Goal: Task Accomplishment & Management: Manage account settings

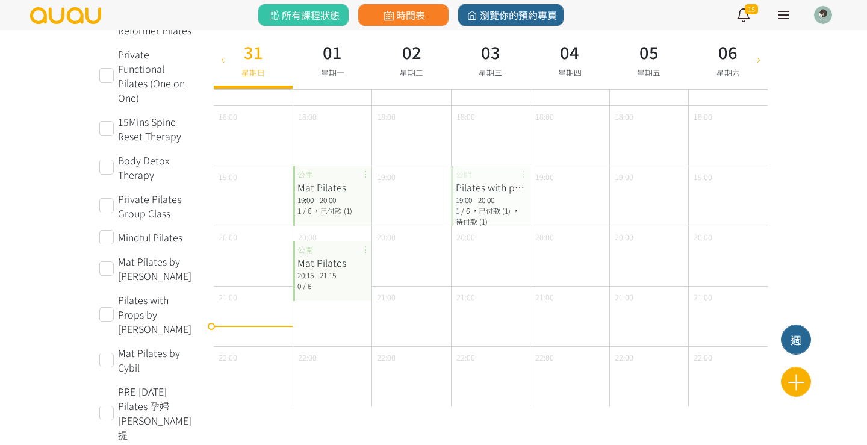
click at [340, 191] on div "Mat Pilates" at bounding box center [331, 187] width 69 height 14
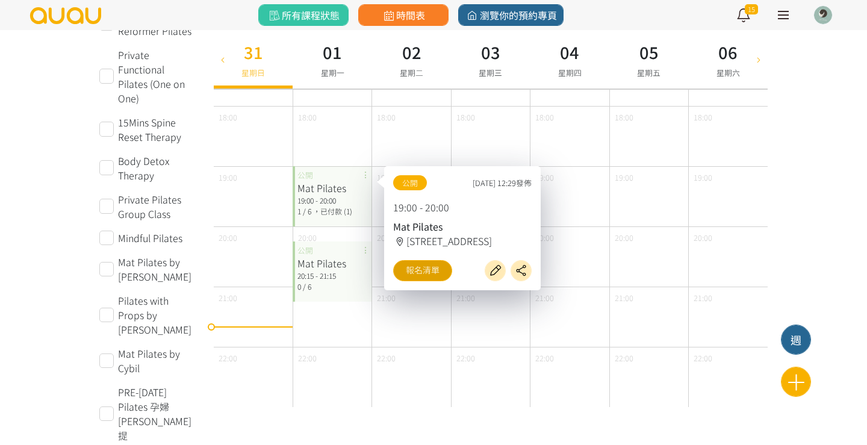
click at [413, 277] on link "報名清單" at bounding box center [422, 270] width 59 height 21
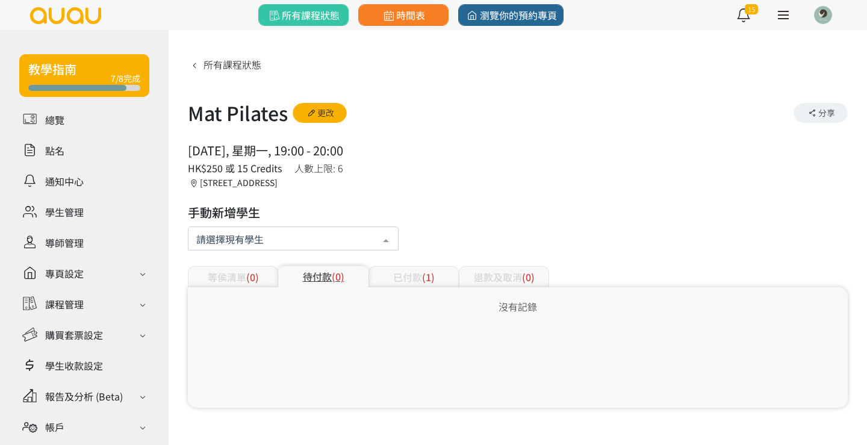
click at [258, 249] on div at bounding box center [293, 238] width 211 height 24
click at [263, 228] on div at bounding box center [293, 238] width 211 height 24
click at [300, 241] on input "text" at bounding box center [293, 237] width 194 height 15
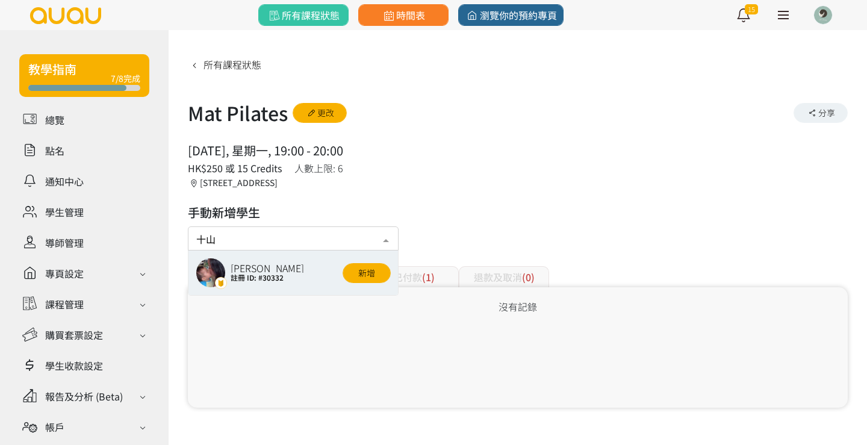
type input "十"
type input "June"
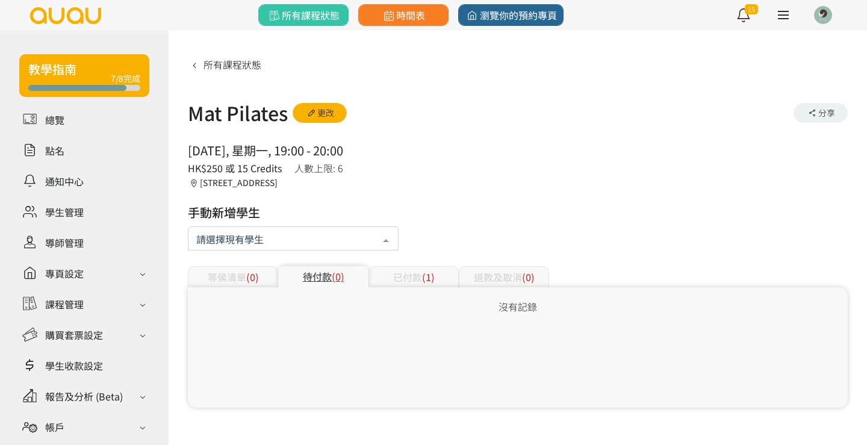
click at [302, 240] on div at bounding box center [293, 238] width 211 height 24
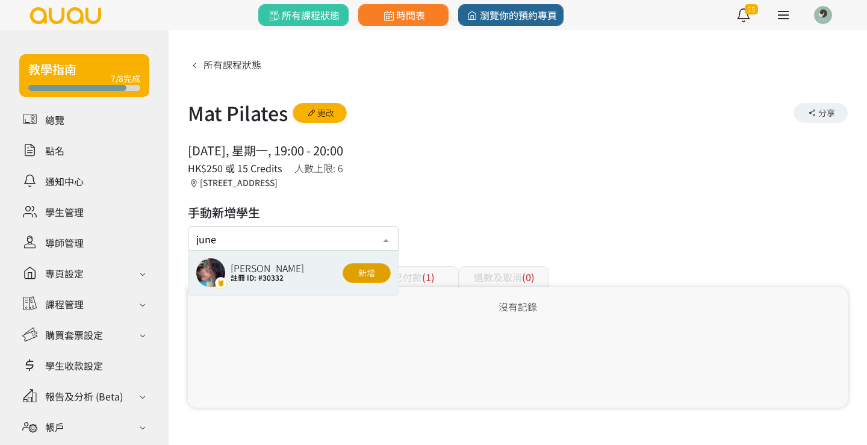
click at [356, 273] on button "新增" at bounding box center [367, 273] width 48 height 20
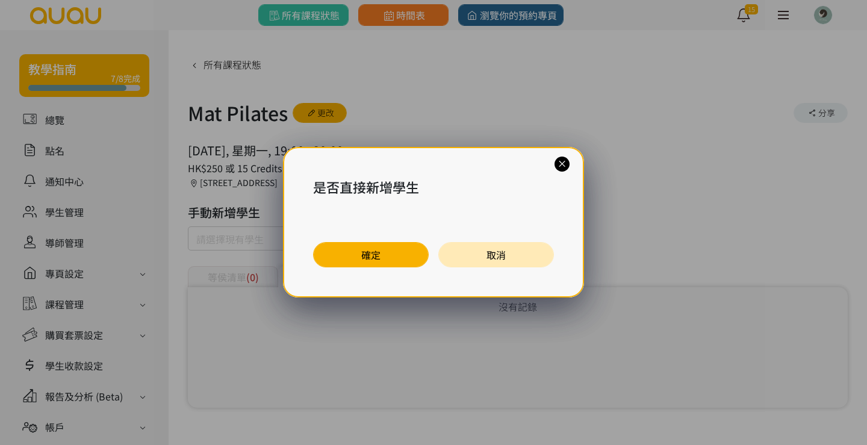
drag, startPoint x: 356, startPoint y: 255, endPoint x: 397, endPoint y: 250, distance: 40.6
click at [357, 255] on button "確定" at bounding box center [371, 254] width 116 height 25
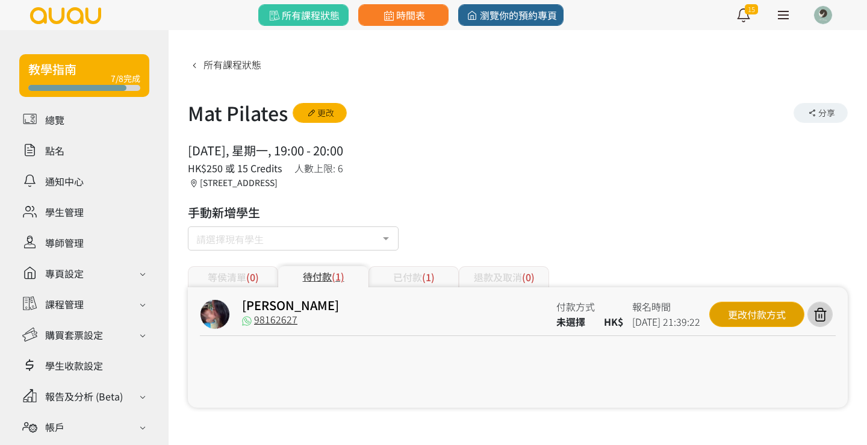
click at [744, 318] on div "更改付款方式" at bounding box center [756, 314] width 95 height 25
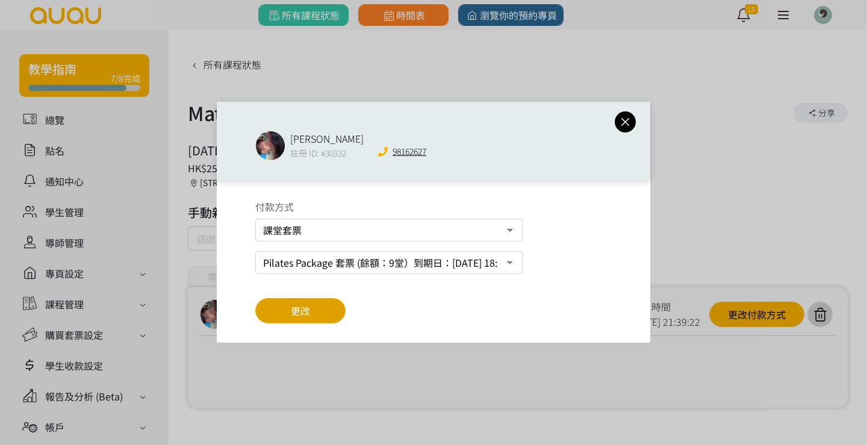
click at [304, 313] on span "更改" at bounding box center [300, 310] width 19 height 14
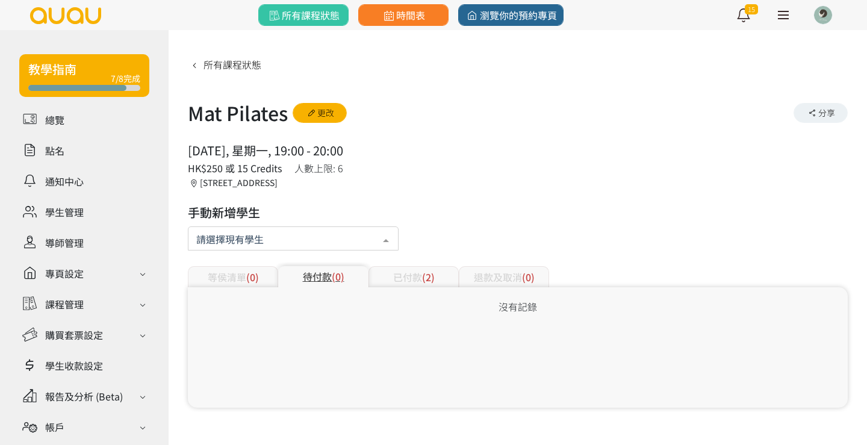
click at [244, 250] on div at bounding box center [293, 238] width 211 height 24
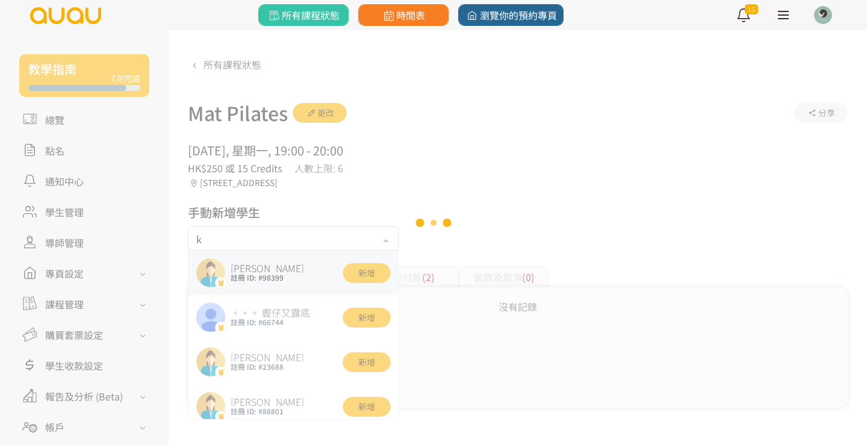
type input "ka"
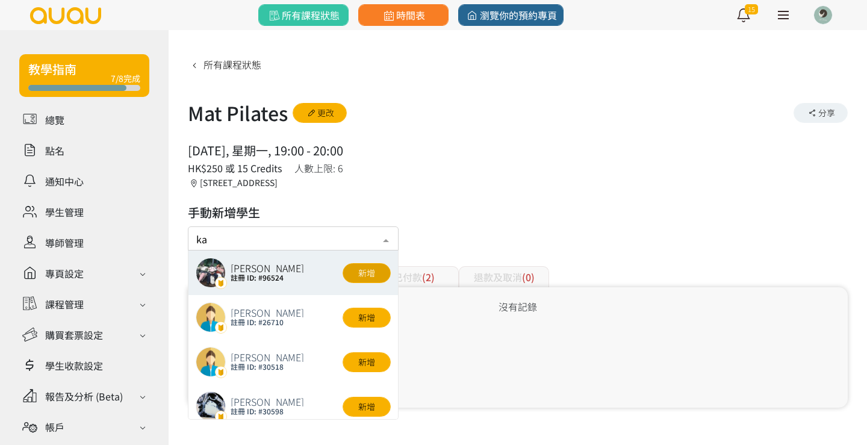
click at [361, 268] on button "新增" at bounding box center [367, 273] width 48 height 20
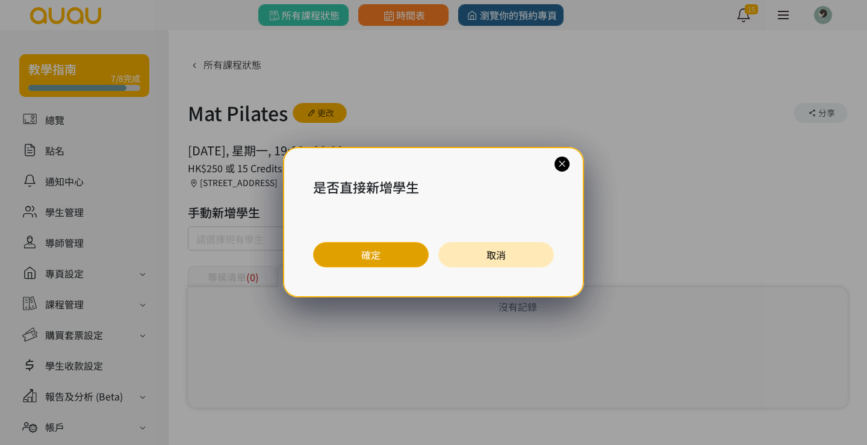
click at [375, 254] on button "確定" at bounding box center [371, 254] width 116 height 25
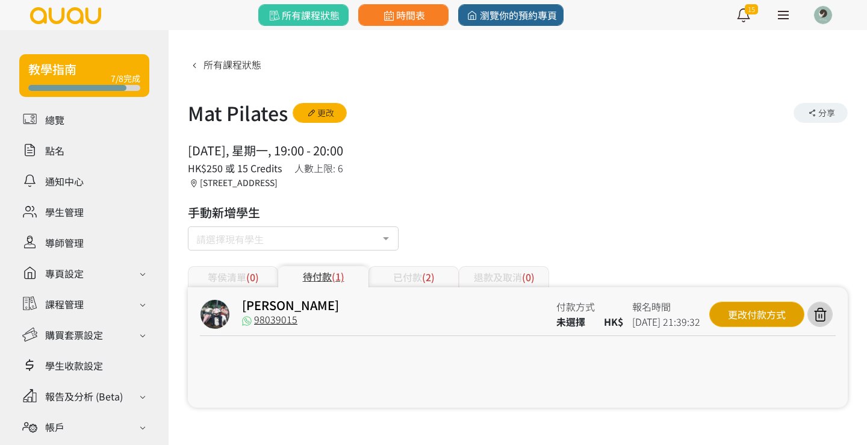
click at [729, 315] on div "更改付款方式" at bounding box center [756, 314] width 95 height 25
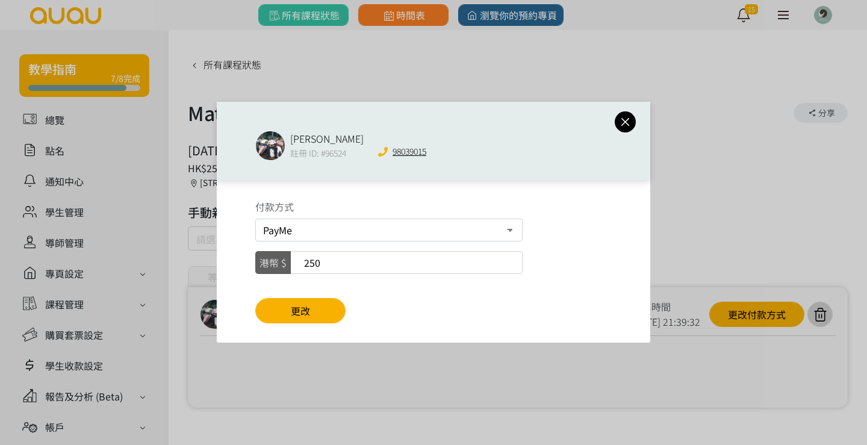
click at [627, 123] on icon at bounding box center [625, 121] width 21 height 15
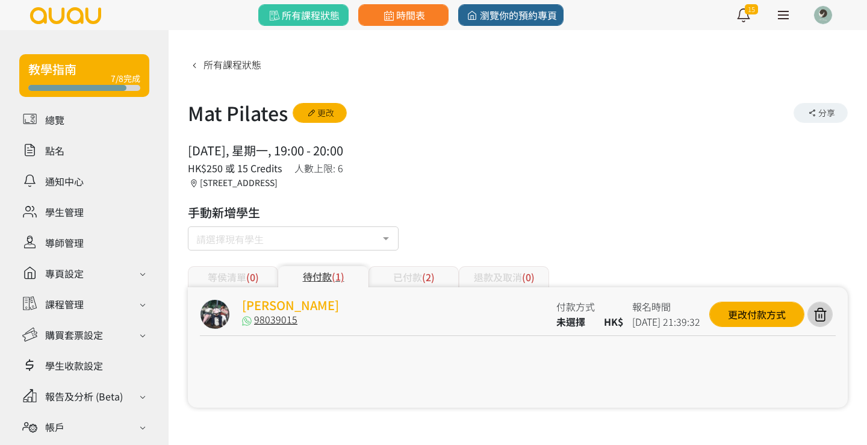
click at [263, 303] on link "Ka Kei" at bounding box center [290, 304] width 97 height 17
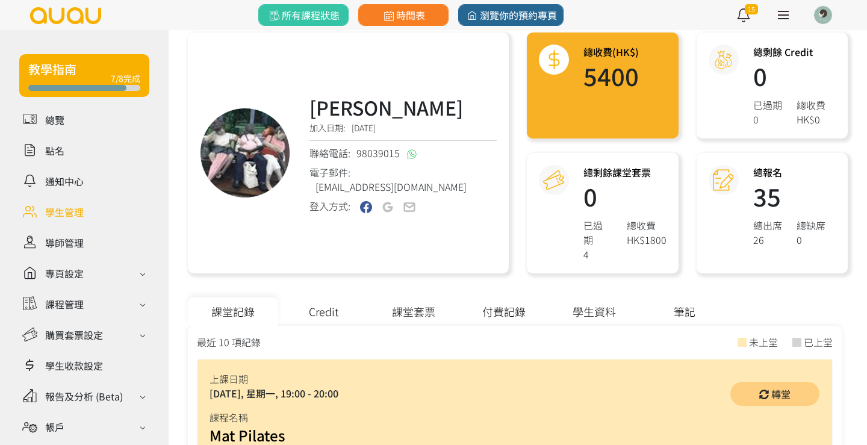
scroll to position [126, 0]
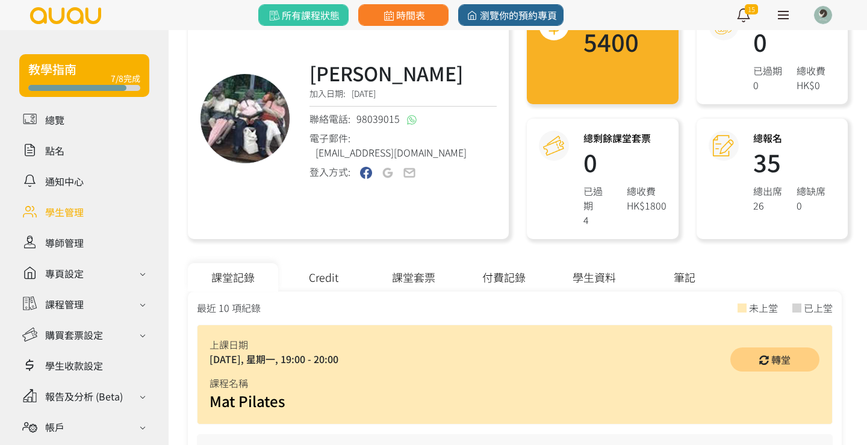
click at [430, 265] on div "課堂套票" at bounding box center [414, 277] width 90 height 28
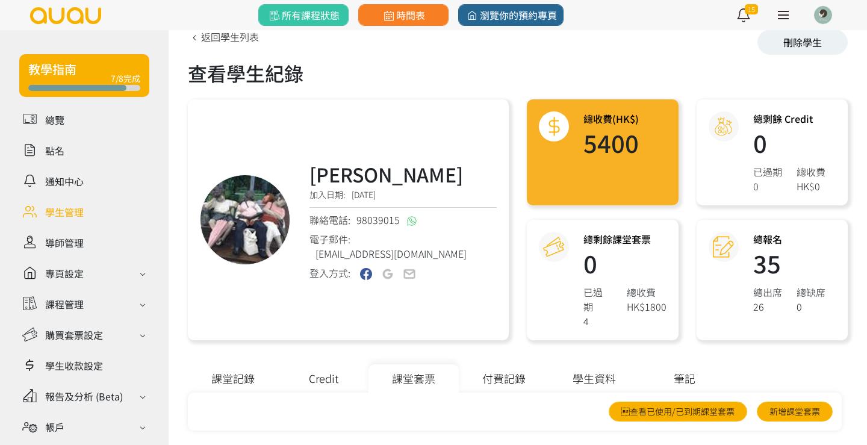
scroll to position [23, 0]
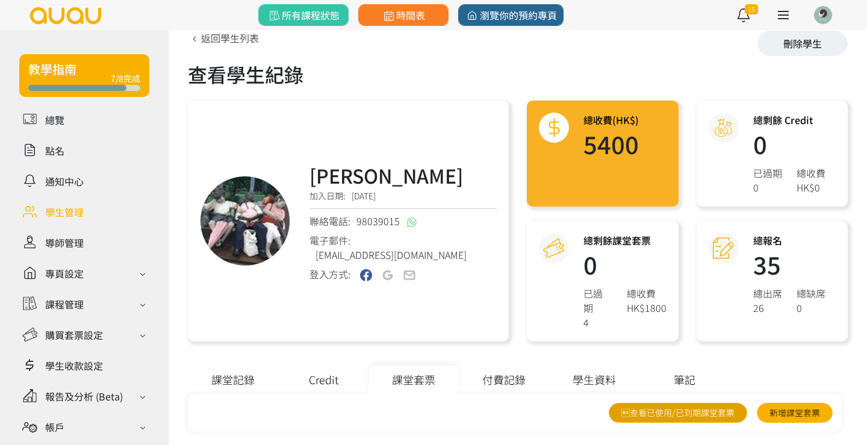
click at [653, 403] on link "查看已使用/已到期課堂套票" at bounding box center [678, 413] width 138 height 20
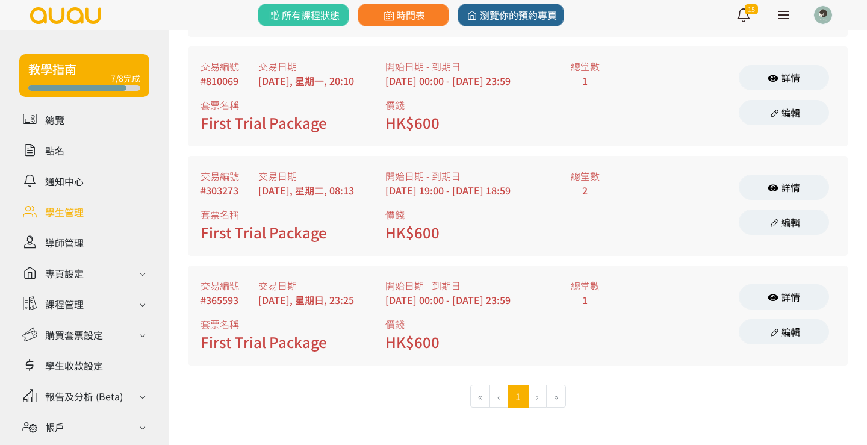
scroll to position [650, 0]
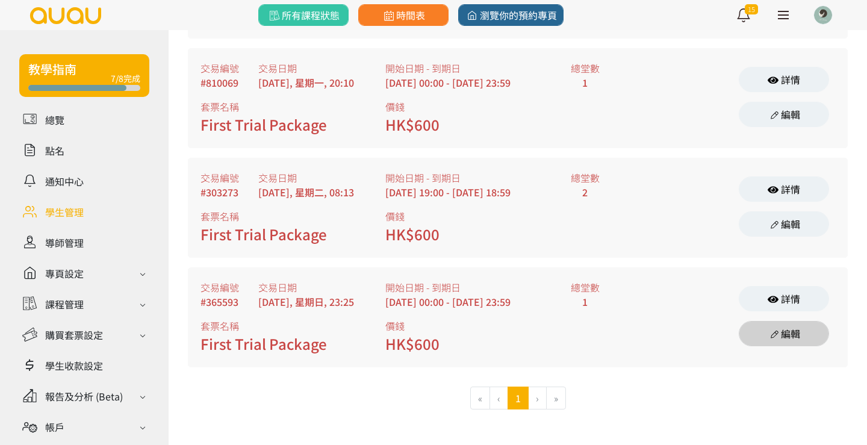
click at [777, 334] on icon at bounding box center [774, 334] width 13 height 10
select select "payme"
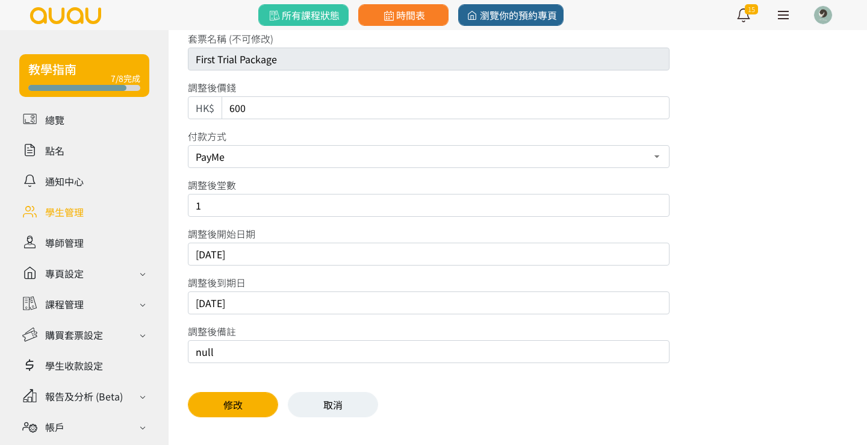
scroll to position [90, 0]
click at [261, 306] on input "2024/09/15" at bounding box center [429, 302] width 482 height 23
click at [215, 302] on input "2024/09/15" at bounding box center [429, 302] width 482 height 23
type input "2025/09/15"
click at [240, 400] on button "修改" at bounding box center [233, 404] width 90 height 25
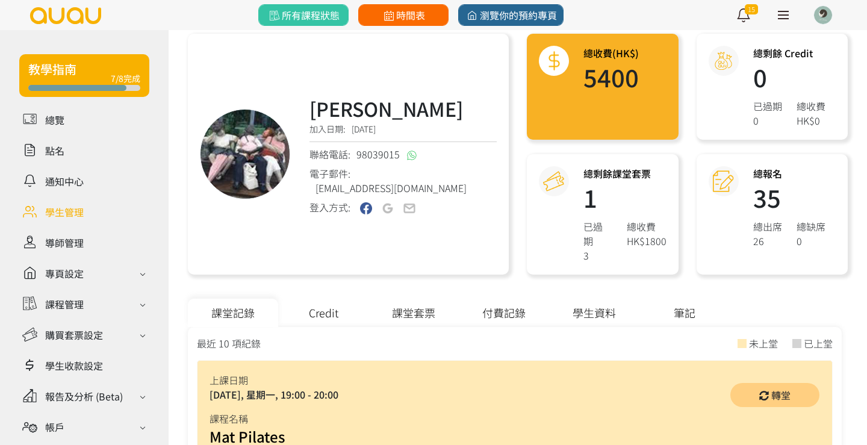
click at [412, 13] on span "時間表" at bounding box center [403, 15] width 44 height 14
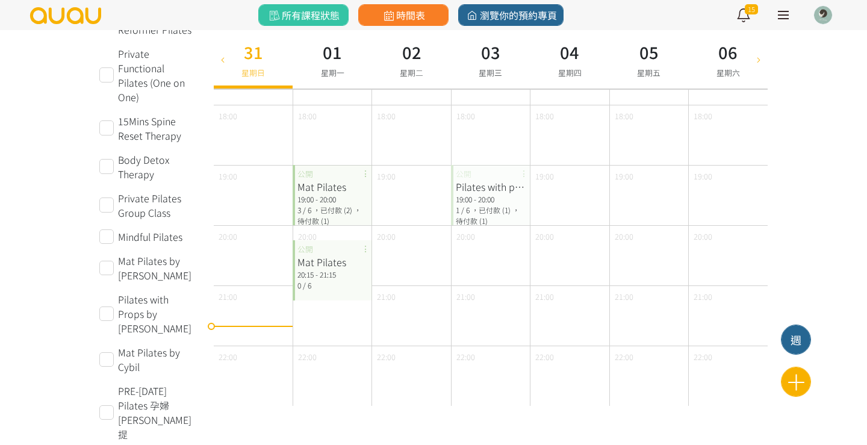
scroll to position [580, 0]
click at [334, 210] on span "，已付款 (2)" at bounding box center [332, 211] width 39 height 10
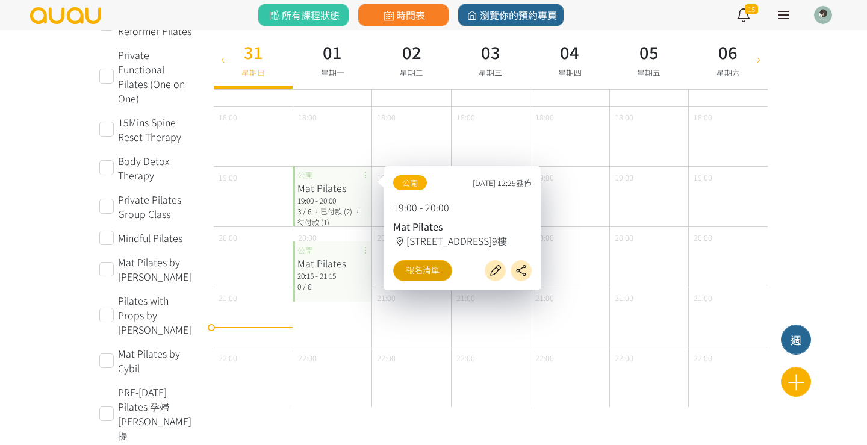
click at [436, 271] on link "報名清單" at bounding box center [422, 270] width 59 height 21
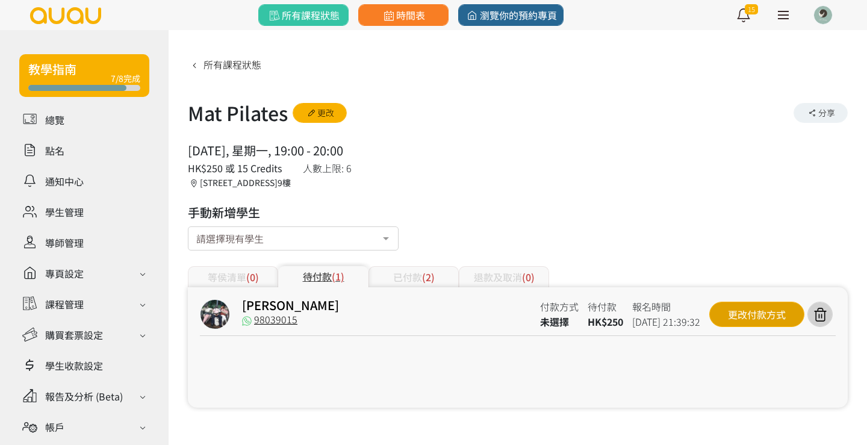
click at [765, 318] on div "更改付款方式" at bounding box center [756, 314] width 95 height 25
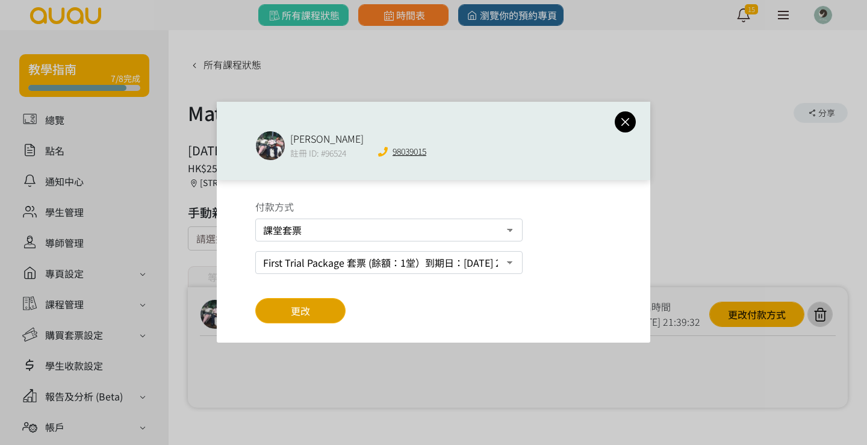
click at [309, 318] on button "更改" at bounding box center [300, 310] width 90 height 25
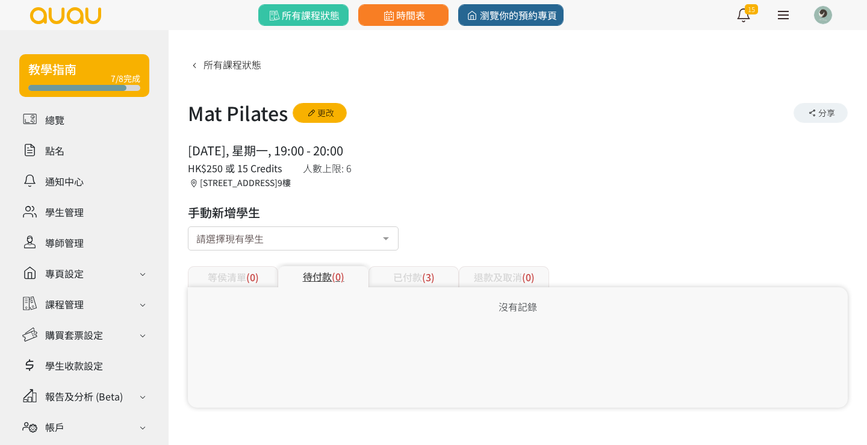
click at [431, 275] on span "(3)" at bounding box center [428, 277] width 13 height 14
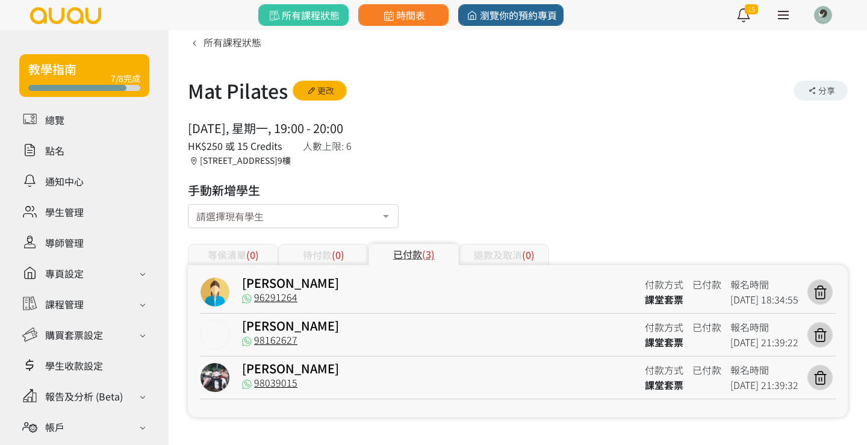
scroll to position [22, 0]
click at [403, 4] on div "時間表" at bounding box center [403, 15] width 100 height 30
click at [271, 328] on link "[PERSON_NAME]" at bounding box center [290, 325] width 97 height 17
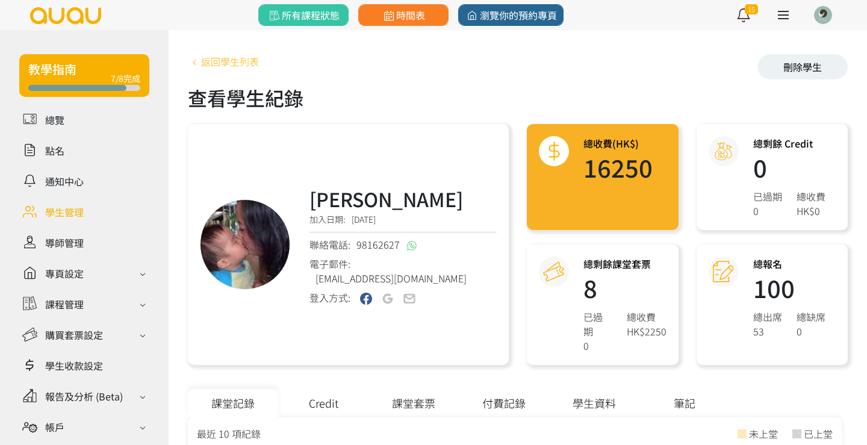
click at [223, 63] on link "返回學生列表" at bounding box center [223, 61] width 71 height 14
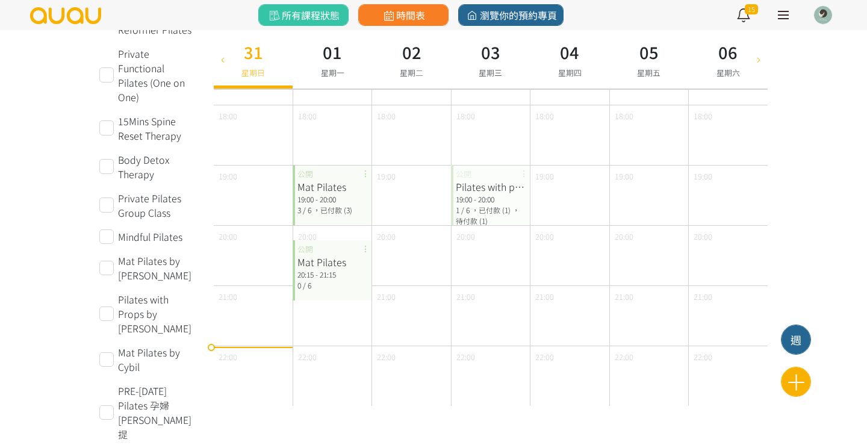
scroll to position [580, 0]
click at [319, 204] on div "19:00 - 20:00" at bounding box center [331, 200] width 69 height 11
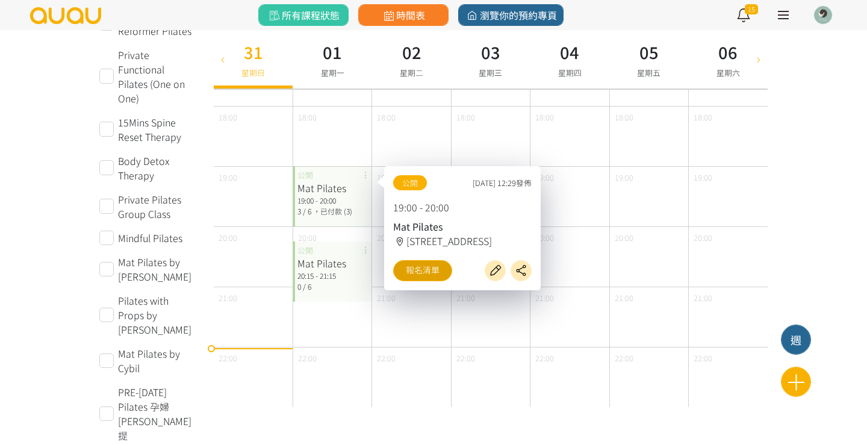
click at [431, 274] on link "報名清單" at bounding box center [422, 270] width 59 height 21
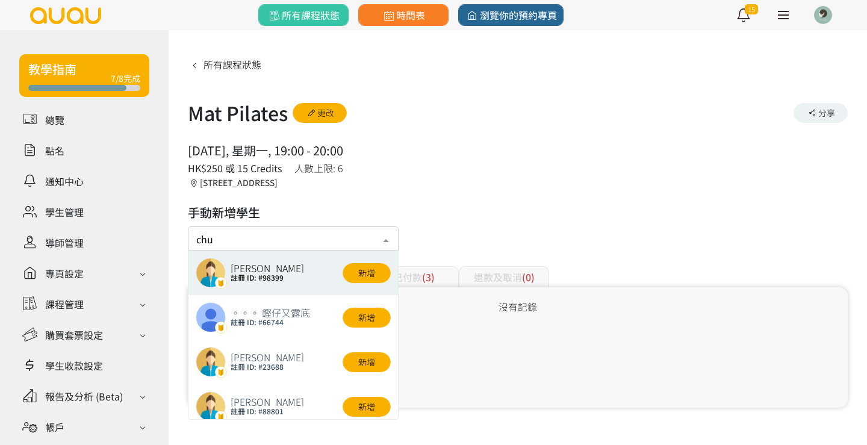
type input "chui"
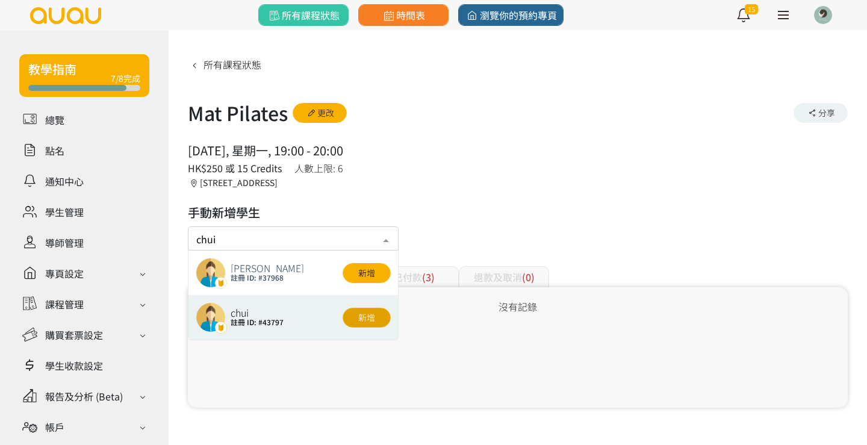
click at [365, 317] on button "新增" at bounding box center [367, 318] width 48 height 20
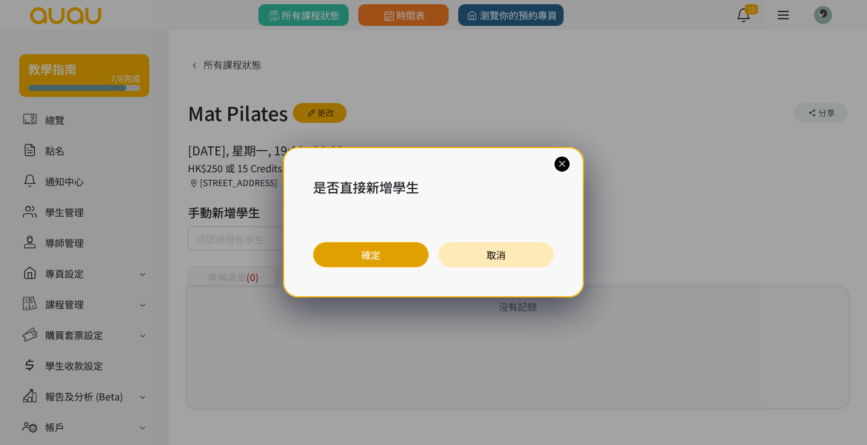
click at [381, 256] on button "確定" at bounding box center [371, 254] width 116 height 25
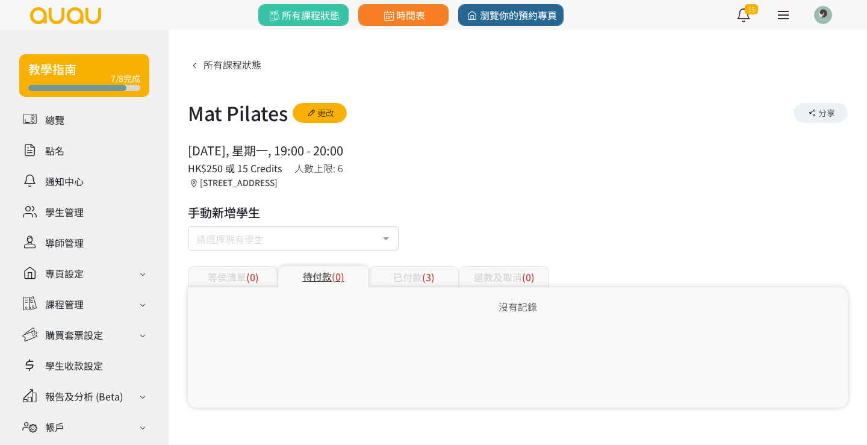
click at [328, 372] on div "沒有記錄" at bounding box center [518, 347] width 660 height 120
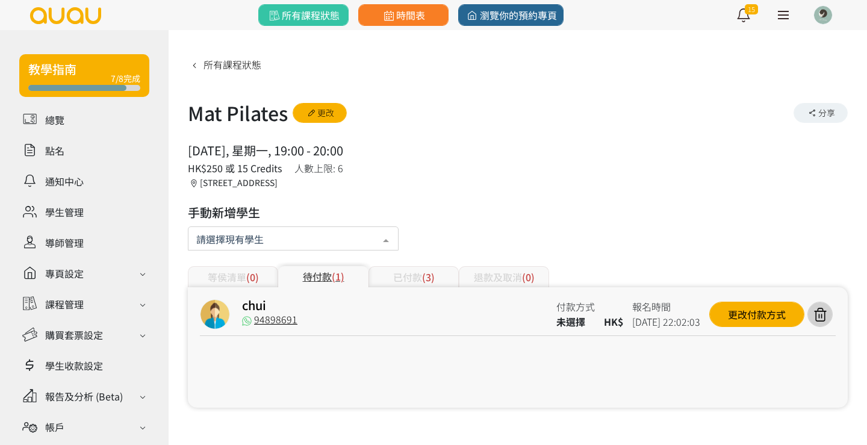
drag, startPoint x: 285, startPoint y: 234, endPoint x: 458, endPoint y: 302, distance: 186.3
click at [463, 389] on div "chui 94898691 付款方式 未選擇 HK$ 報名時間 2025-08-31 22:02:03 更改付款方式" at bounding box center [518, 347] width 660 height 120
click at [759, 312] on div "更改付款方式" at bounding box center [756, 314] width 95 height 25
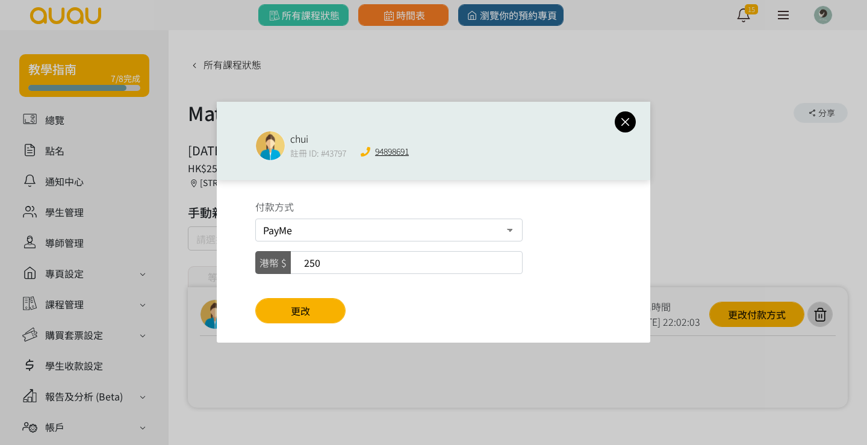
click at [627, 120] on icon at bounding box center [625, 121] width 21 height 15
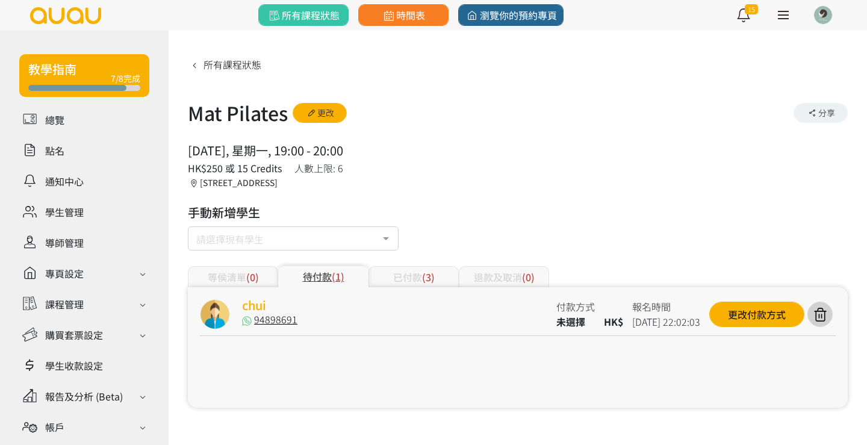
click at [258, 307] on link "chui" at bounding box center [254, 304] width 24 height 17
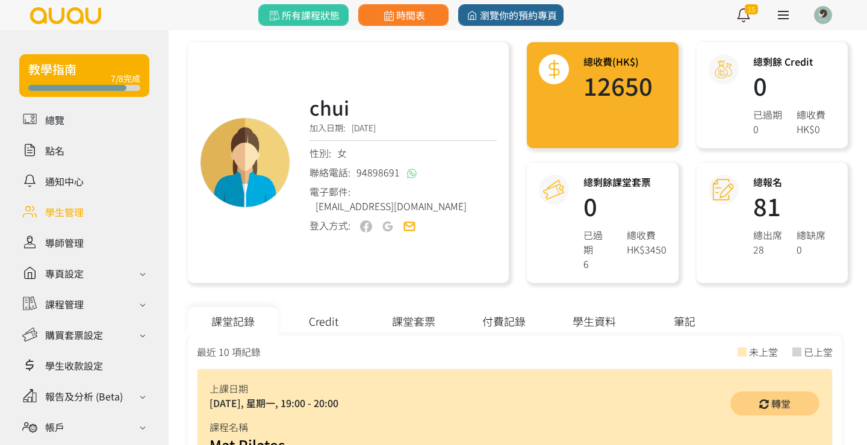
scroll to position [96, 0]
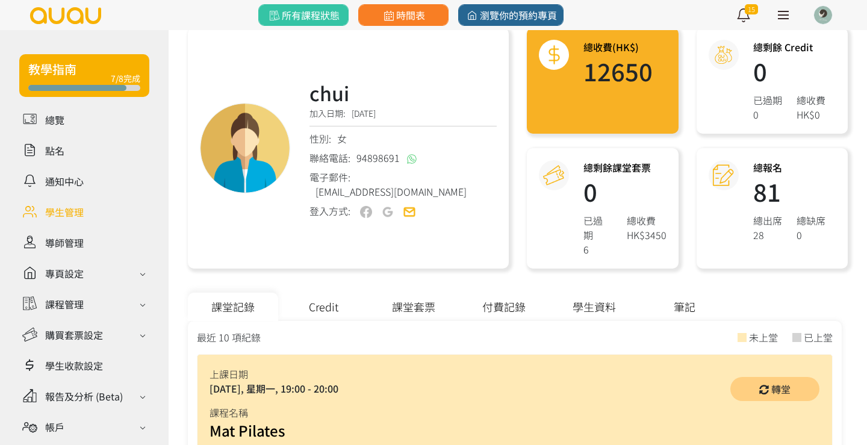
click at [407, 293] on div "課堂套票" at bounding box center [414, 307] width 90 height 28
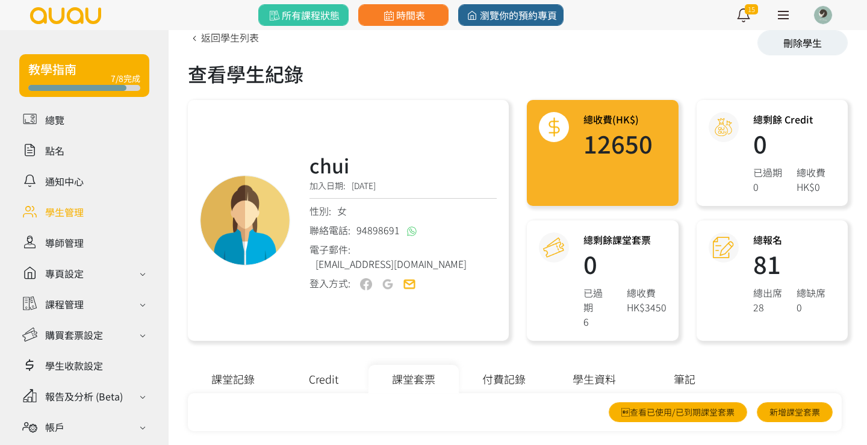
scroll to position [23, 0]
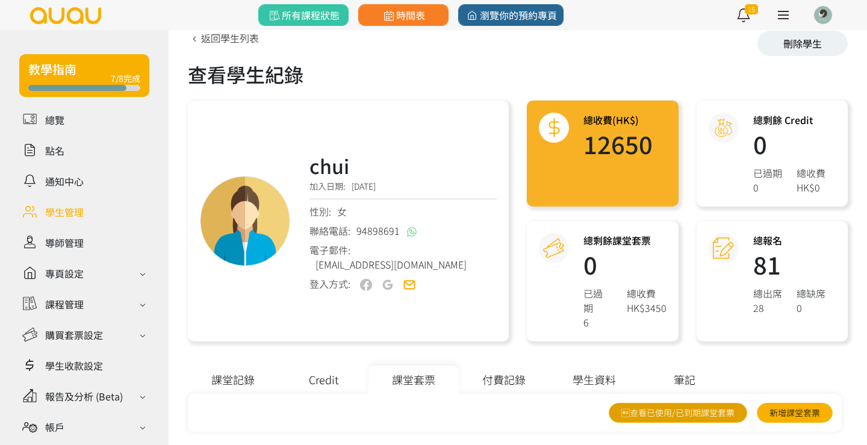
click at [700, 403] on link "查看已使用/已到期課堂套票" at bounding box center [678, 413] width 138 height 20
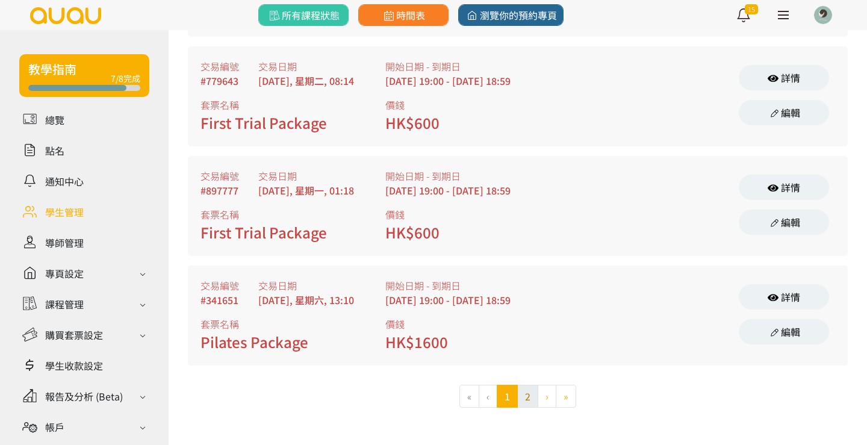
scroll to position [1419, 0]
click at [535, 398] on button "2" at bounding box center [527, 396] width 21 height 23
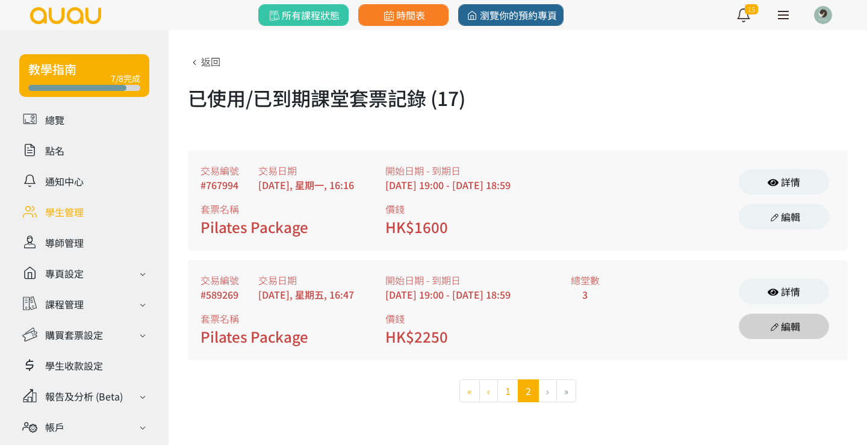
click at [797, 327] on link "編輯" at bounding box center [784, 326] width 90 height 25
select select "fps"
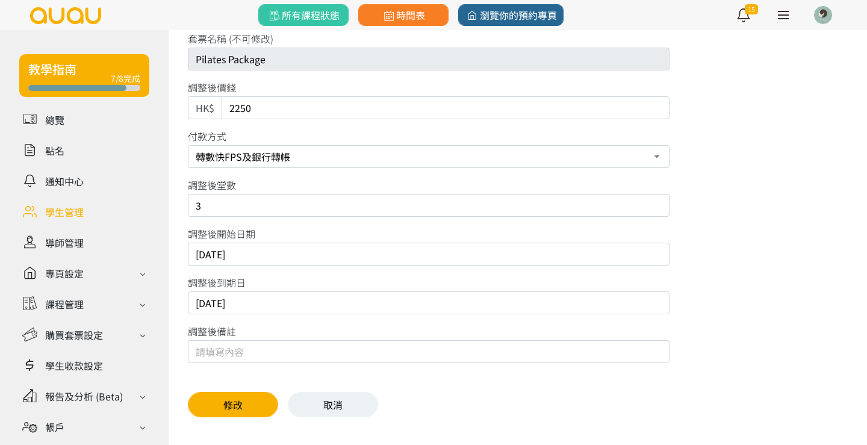
scroll to position [90, 0]
click at [215, 302] on input "2025/08/30" at bounding box center [429, 302] width 482 height 23
click at [231, 305] on input "2025/08/30" at bounding box center [429, 302] width 482 height 23
type input "2025/12/30"
click at [246, 398] on button "修改" at bounding box center [233, 404] width 90 height 25
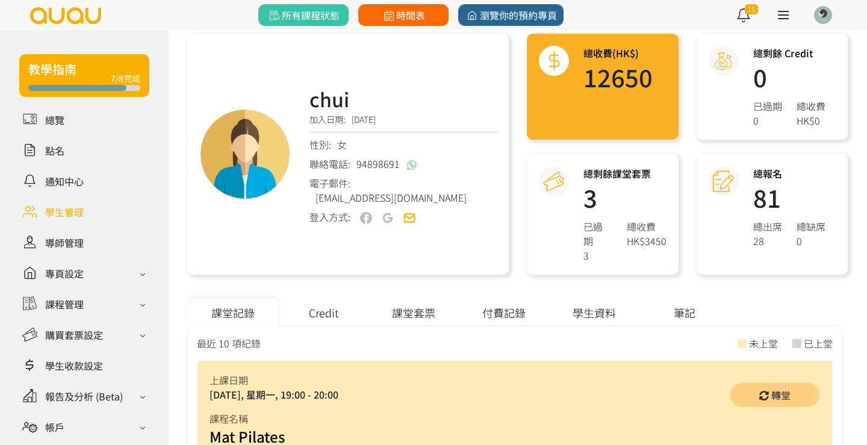
click at [400, 24] on link "時間表" at bounding box center [403, 15] width 90 height 22
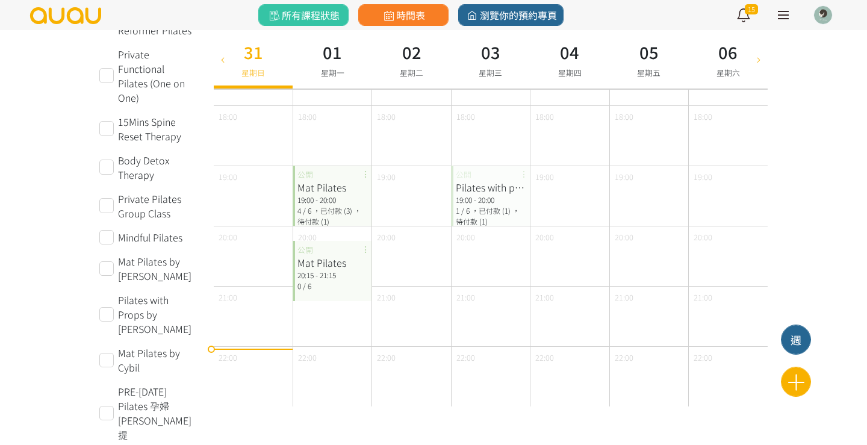
scroll to position [580, 0]
click at [327, 205] on div "19:00 - 20:00" at bounding box center [331, 200] width 69 height 11
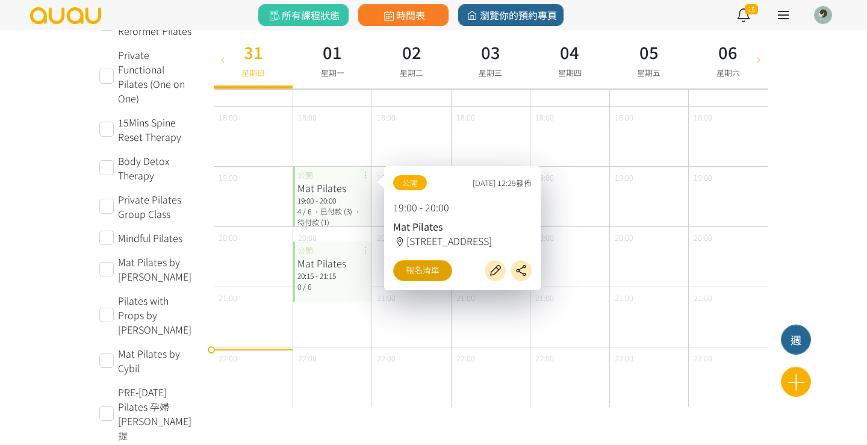
click at [417, 279] on link "報名清單" at bounding box center [422, 270] width 59 height 21
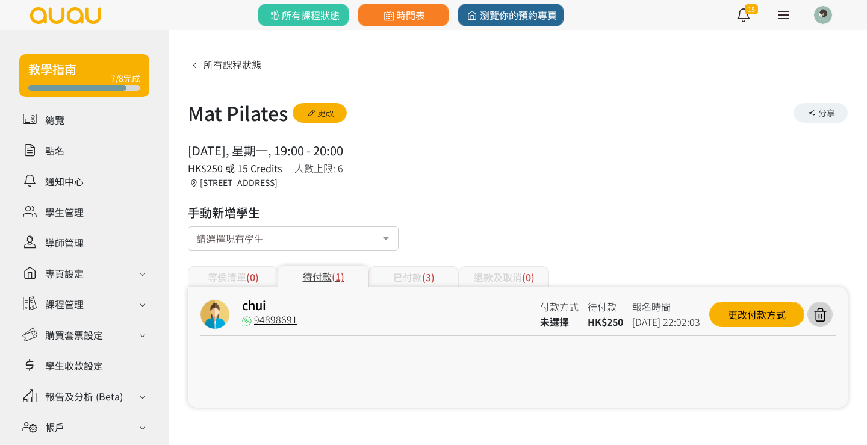
click at [406, 270] on div "已付款 (3)" at bounding box center [414, 276] width 90 height 21
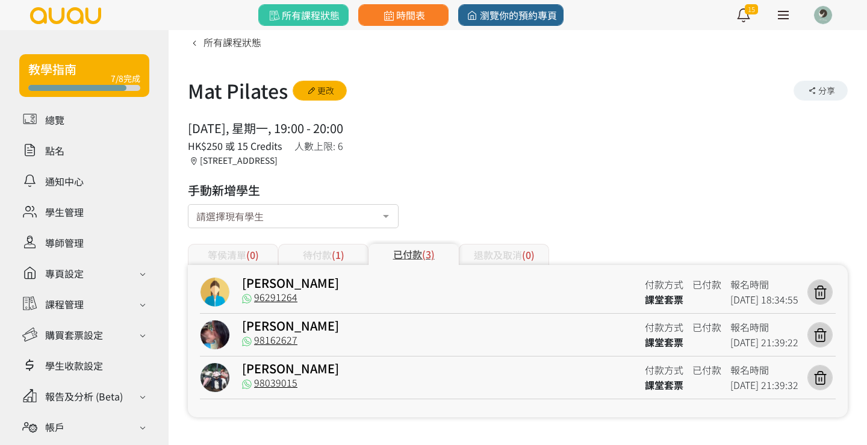
scroll to position [22, 0]
click at [820, 381] on icon at bounding box center [820, 378] width 23 height 16
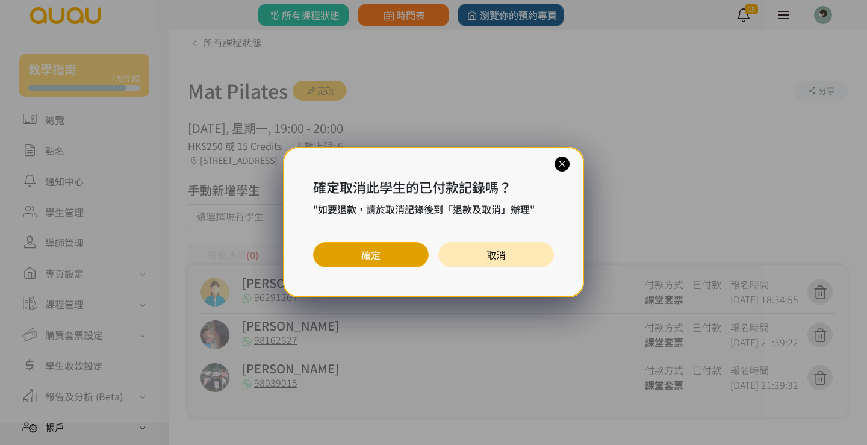
click at [387, 260] on button "確定" at bounding box center [371, 254] width 116 height 25
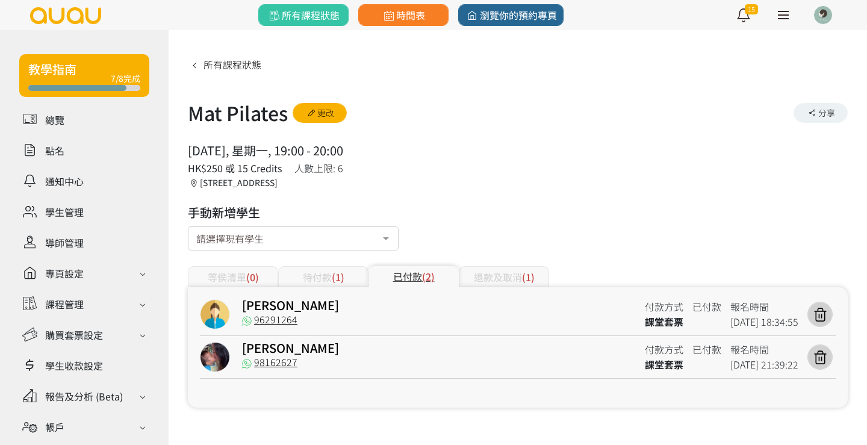
scroll to position [10, 0]
click at [330, 266] on div "待付款 (1)" at bounding box center [323, 276] width 90 height 21
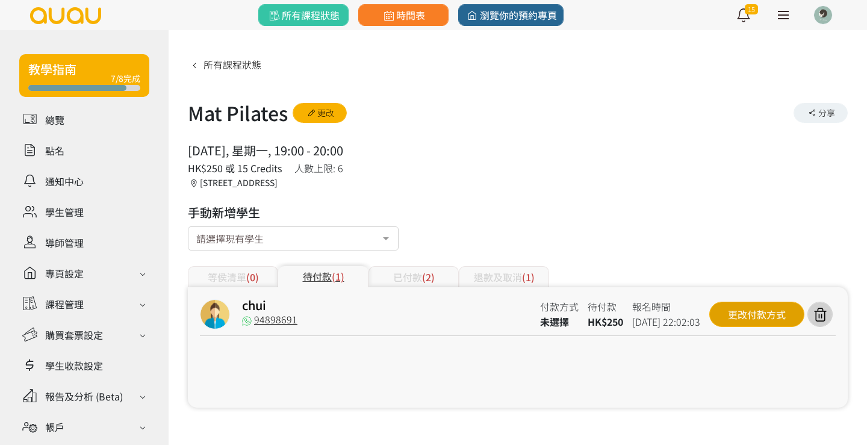
click at [743, 302] on div "更改付款方式" at bounding box center [756, 314] width 95 height 25
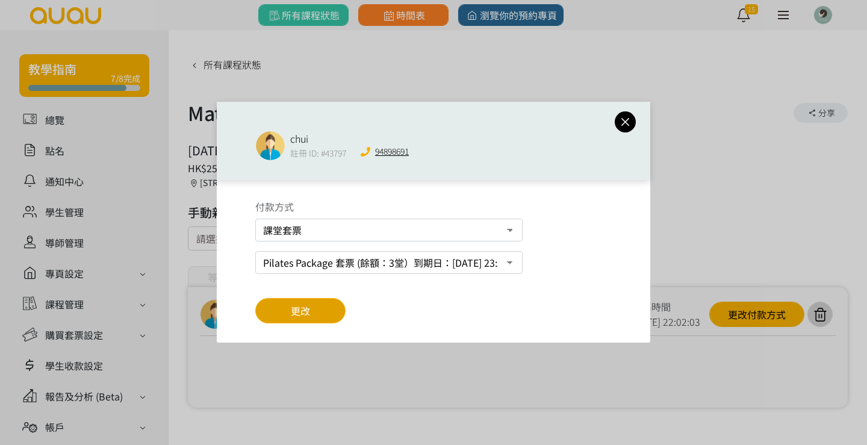
click at [316, 316] on button "更改" at bounding box center [300, 310] width 90 height 25
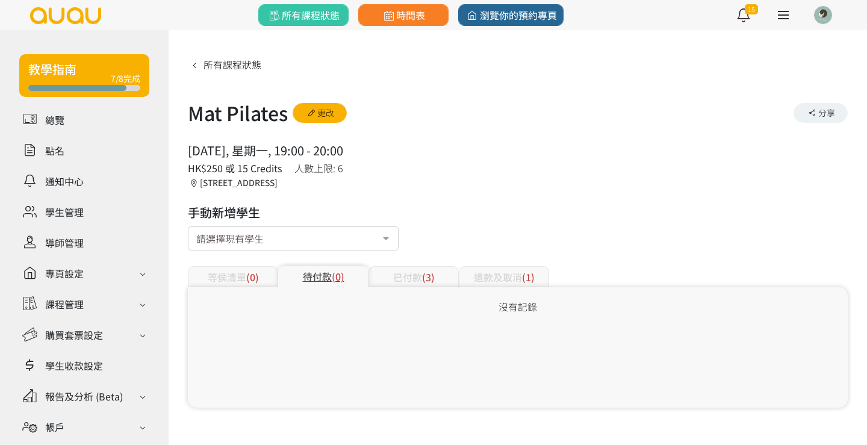
click at [411, 285] on div "已付款 (3)" at bounding box center [414, 276] width 90 height 21
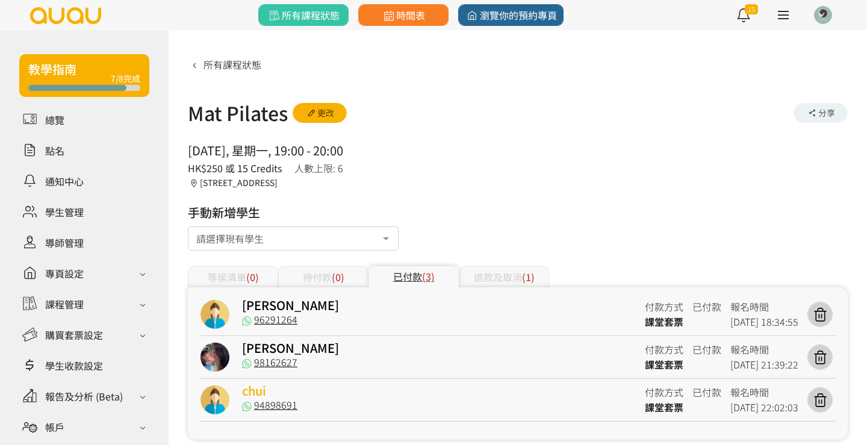
click at [253, 388] on link "chui" at bounding box center [254, 390] width 24 height 17
